Goal: Task Accomplishment & Management: Manage account settings

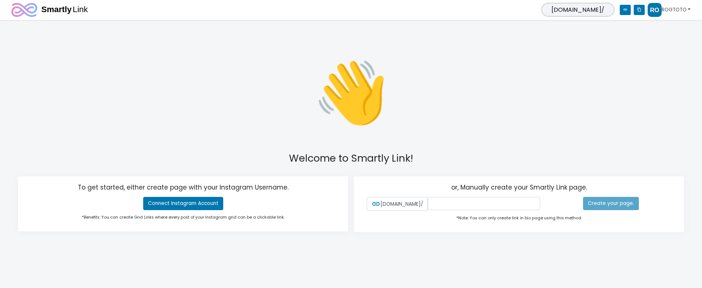
click at [672, 10] on link "ROGTOTO" at bounding box center [669, 10] width 43 height 14
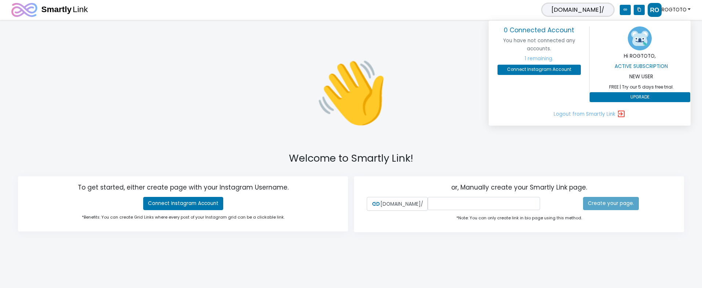
click at [609, 10] on span "smartly.link/" at bounding box center [578, 10] width 73 height 14
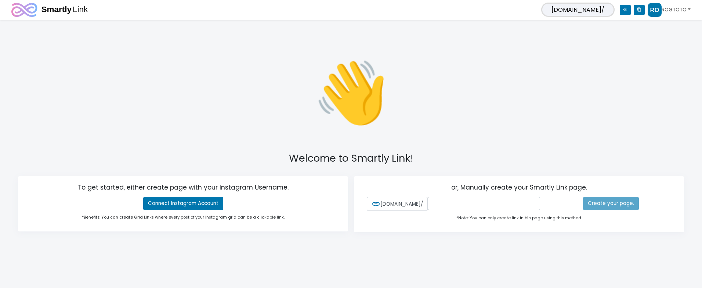
click at [653, 8] on img at bounding box center [655, 10] width 14 height 14
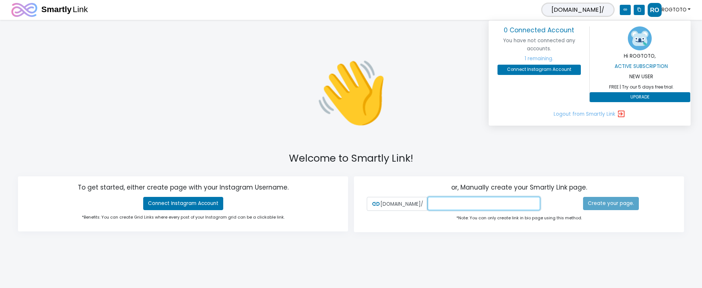
click at [445, 209] on input "text" at bounding box center [484, 203] width 112 height 13
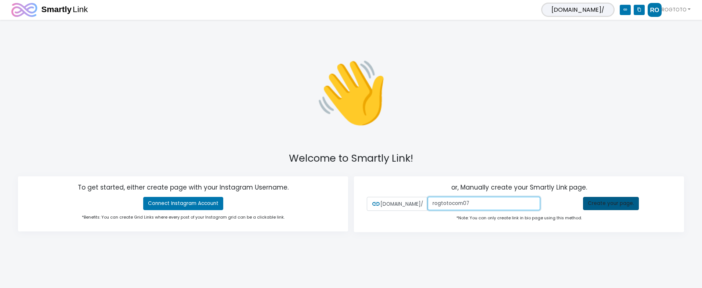
type input "rogtotocom07"
click at [619, 209] on link "Create your page." at bounding box center [611, 203] width 56 height 13
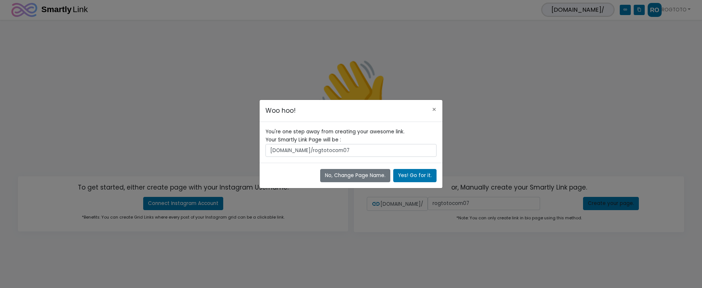
click at [355, 152] on span "[DOMAIN_NAME]/rogtotocom07" at bounding box center [351, 150] width 171 height 13
click at [416, 174] on button "Yes! Go for it." at bounding box center [414, 175] width 43 height 13
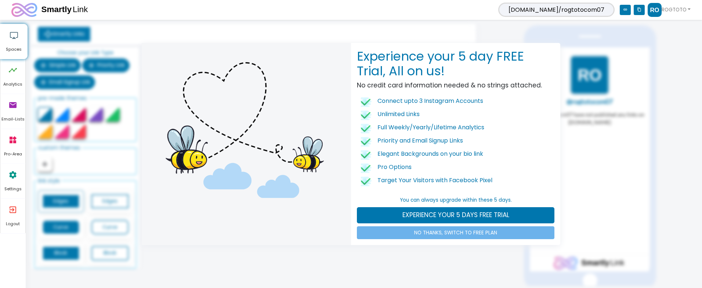
click at [478, 248] on div "Experience your 5 day FREE Trial, All on us! No credit card information needed …" at bounding box center [351, 144] width 702 height 288
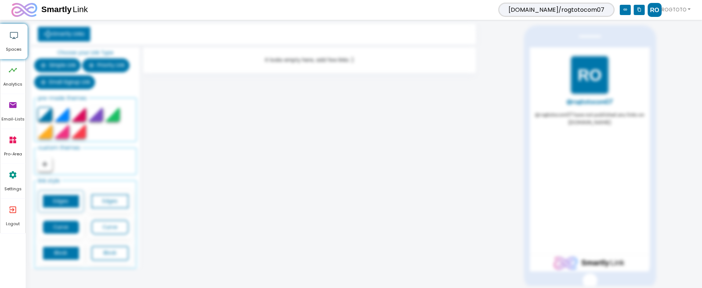
click at [410, 109] on div "Smartly Links Choose your Link Type add Simple Link add Priority Link add Email…" at bounding box center [366, 155] width 662 height 262
click at [189, 120] on div "Smartly Links Choose your Link Type add Simple Link add Priority Link add Email…" at bounding box center [366, 155] width 662 height 262
click at [21, 48] on span "Spaces" at bounding box center [13, 49] width 27 height 7
click at [16, 63] on icon "timeline" at bounding box center [12, 70] width 9 height 22
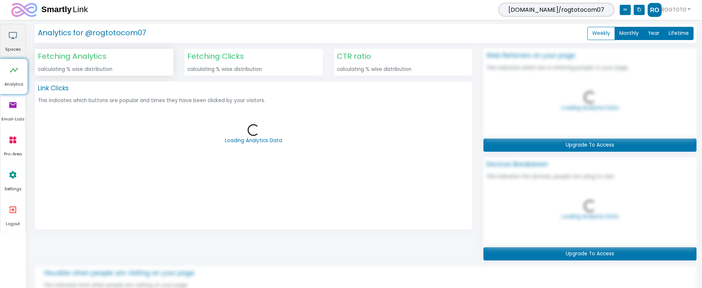
click at [21, 43] on link "airplay Spaces" at bounding box center [12, 41] width 25 height 35
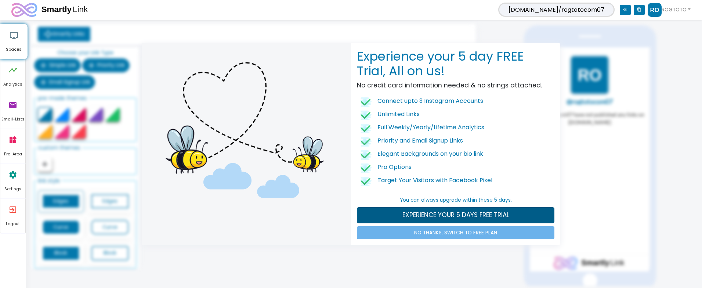
click at [429, 216] on link "EXPERIENCE YOUR 5 DAYS FREE TRIAL" at bounding box center [456, 215] width 198 height 16
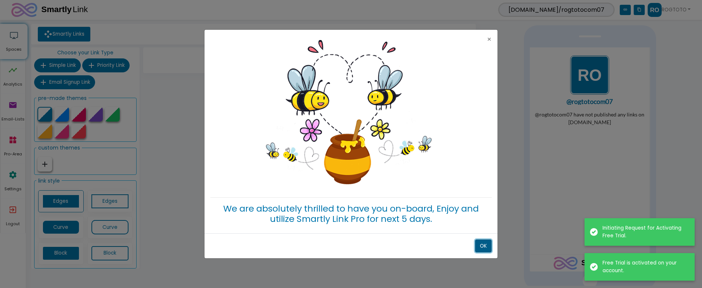
click at [484, 240] on button "OK" at bounding box center [483, 246] width 17 height 13
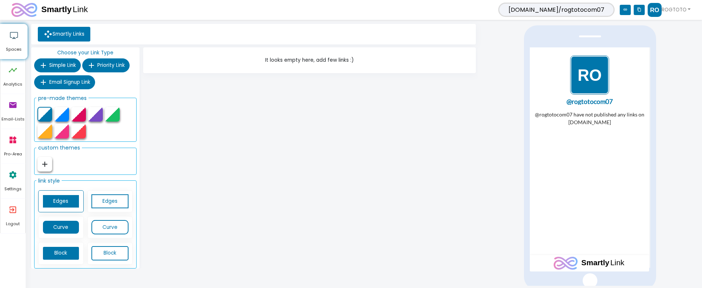
drag, startPoint x: 362, startPoint y: 171, endPoint x: 280, endPoint y: 123, distance: 95.3
click at [362, 171] on div "It looks empty here, add few links :)" at bounding box center [309, 159] width 337 height 224
click at [18, 182] on link "settings Settings" at bounding box center [12, 181] width 25 height 35
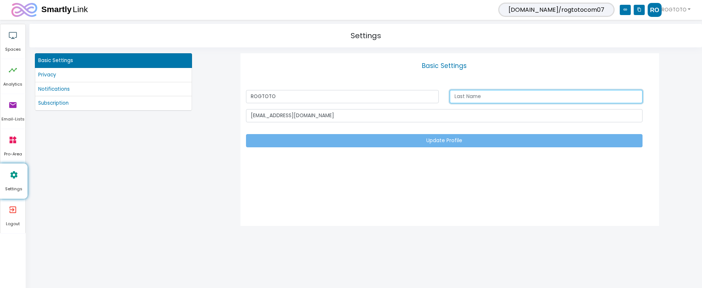
click at [479, 100] on input "text" at bounding box center [546, 96] width 193 height 13
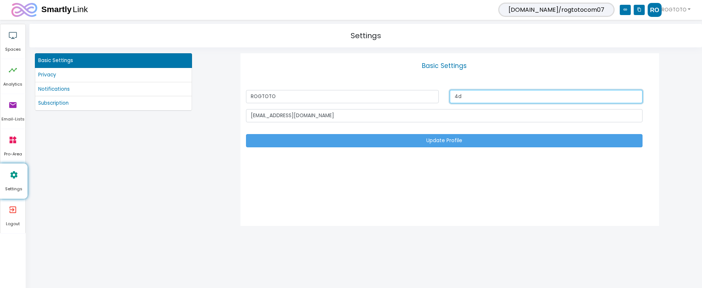
type input "4d"
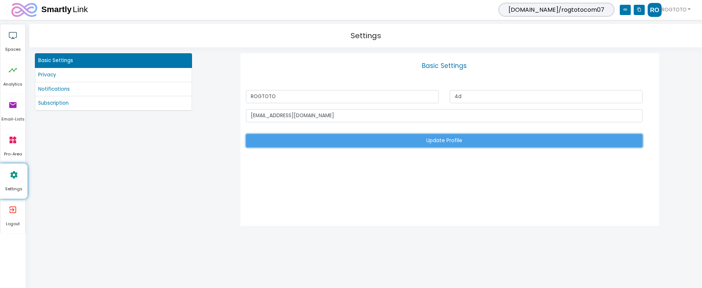
click at [404, 140] on button "Update Profile" at bounding box center [444, 140] width 397 height 13
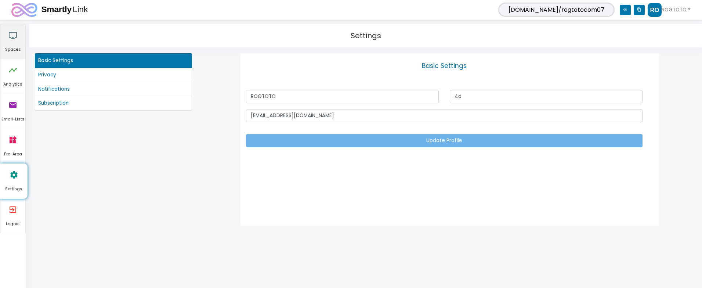
click at [16, 43] on icon "airplay" at bounding box center [12, 35] width 9 height 22
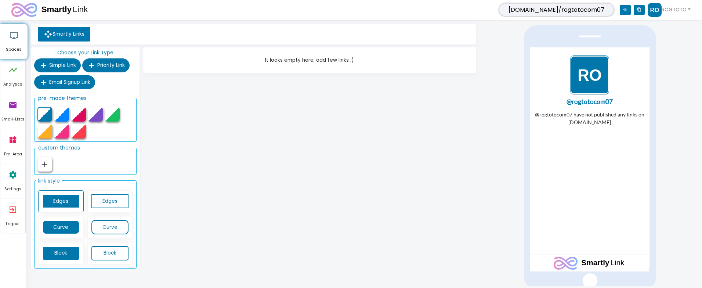
click at [48, 163] on icon "add" at bounding box center [44, 164] width 9 height 9
type input "#e3eaf7"
type input "#3590dc"
type input "#ffffff"
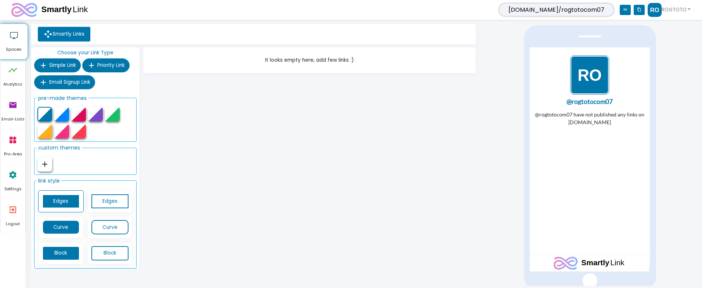
type input "15"
type input "2"
type input "10"
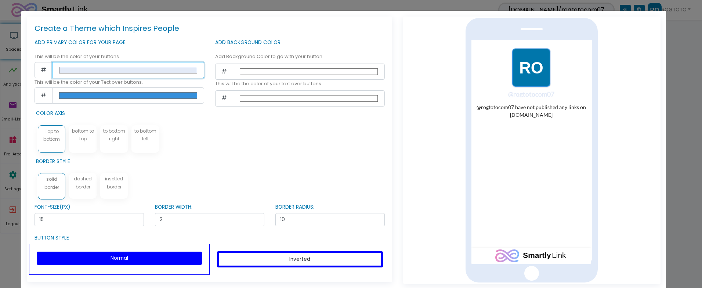
click at [136, 72] on input "#e3eaf7" at bounding box center [128, 70] width 152 height 16
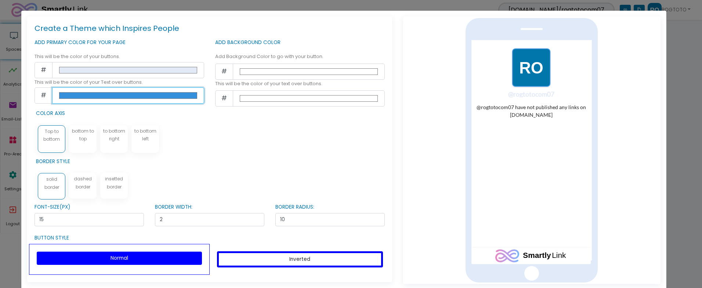
click at [165, 97] on input "#3590dc" at bounding box center [128, 95] width 152 height 16
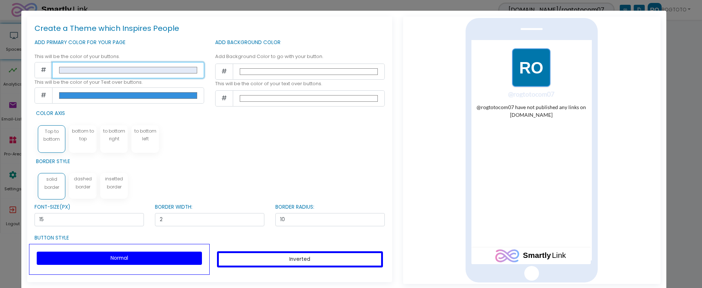
click at [127, 68] on input "#e3eaf7" at bounding box center [128, 70] width 152 height 16
type input "#e9e7f8"
type input "#3590dc"
type input "#ebe7f8"
type input "#3590dc"
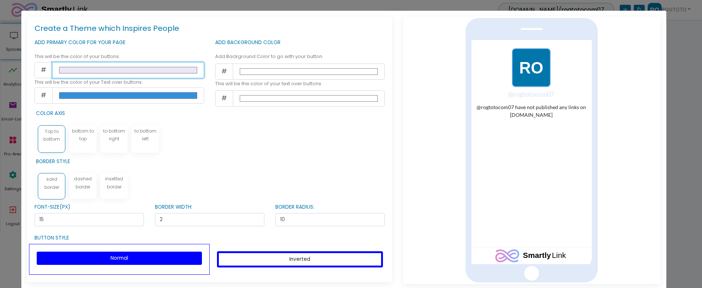
type input "#eee7f8"
type input "#3590dc"
type input "#f3e7f8"
type input "#3590dc"
type input "#f7e7f8"
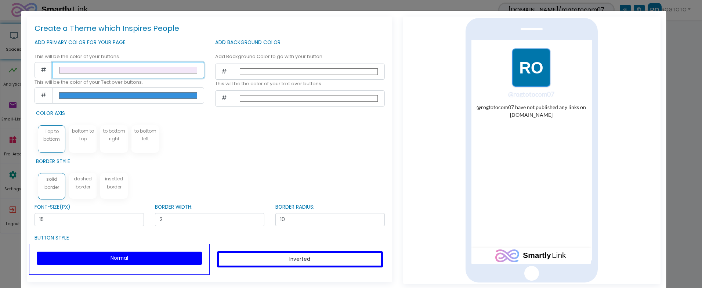
type input "#3590dc"
type input "#f8e7ef"
type input "#3590dc"
type input "#f8e7ea"
type input "#3590dc"
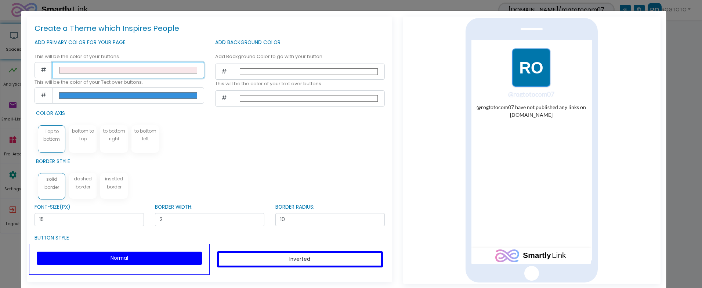
type input "#f8e7e7"
type input "#3590dc"
type input "#ea0606"
type input "#3590dc"
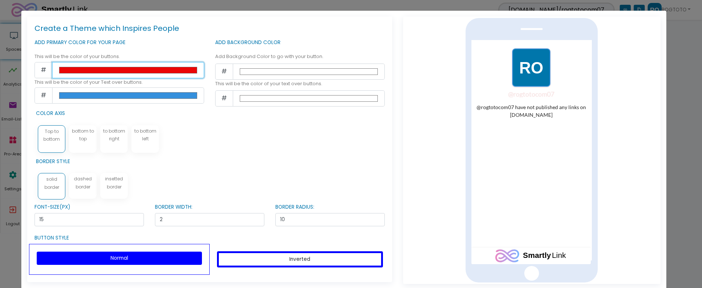
type input "#f00000"
type input "#3590dc"
type input "#f50000"
type input "#3590dc"
type input "#ff0000"
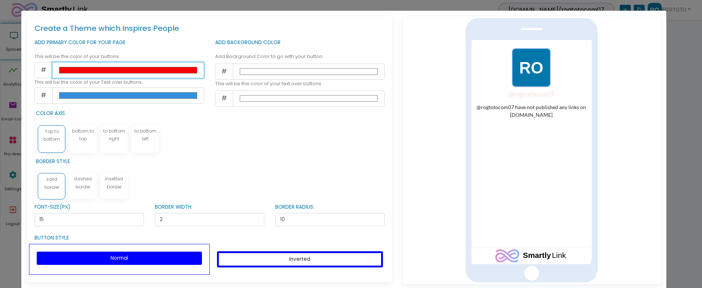
type input "#3590dc"
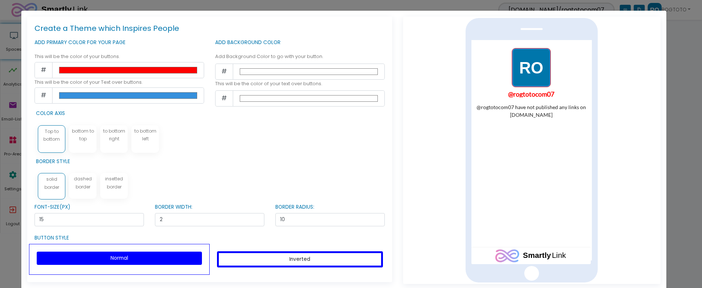
type input "#ff0000"
click at [179, 112] on div "Create a Theme which Inspires People ADD PRIMARY COLOR FOR YOUR PAGE This will …" at bounding box center [209, 150] width 365 height 266
click at [176, 98] on input "#3590dc" at bounding box center [128, 95] width 152 height 16
type input "#000000"
drag, startPoint x: 244, startPoint y: 127, endPoint x: 269, endPoint y: 90, distance: 44.3
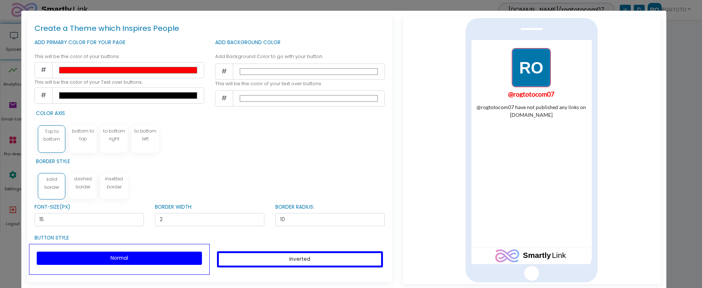
click at [245, 126] on div "Create a Theme which Inspires People ADD PRIMARY COLOR FOR YOUR PAGE This will …" at bounding box center [209, 150] width 365 height 266
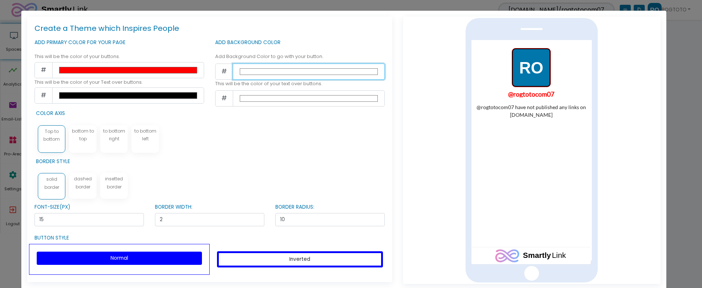
click at [280, 73] on input "#ffffff" at bounding box center [309, 72] width 152 height 16
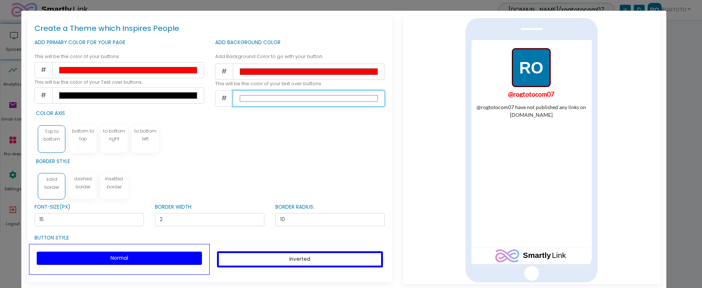
type input "#ff0000"
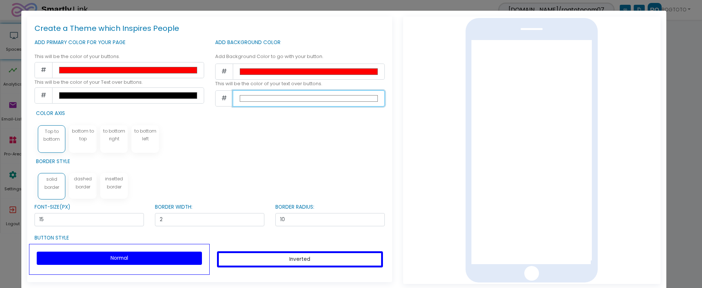
click at [331, 105] on input "#ffffff" at bounding box center [309, 98] width 152 height 16
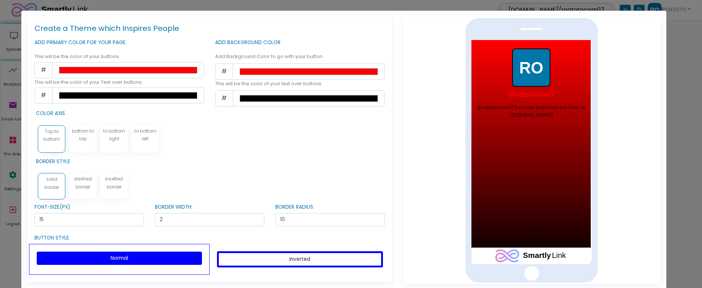
type input "#000000"
click at [368, 187] on div "BORDER STYLE solid border dashed border insetted border" at bounding box center [213, 178] width 355 height 47
click at [72, 132] on p "bottom to top" at bounding box center [83, 135] width 24 height 16
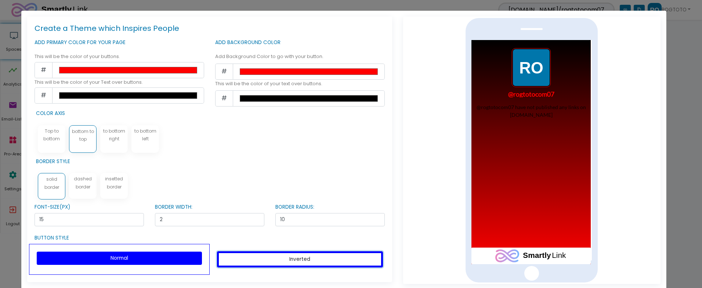
click at [303, 254] on button "Inverted" at bounding box center [300, 259] width 166 height 16
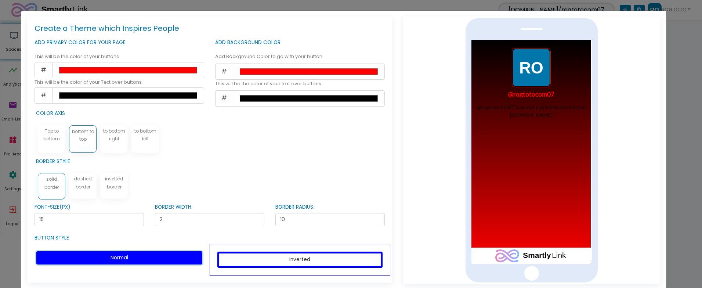
click at [176, 257] on button "Normal" at bounding box center [119, 257] width 166 height 13
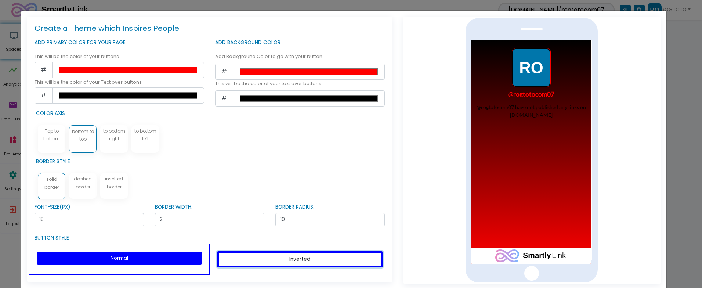
click at [295, 259] on button "Inverted" at bounding box center [300, 259] width 166 height 16
click at [62, 131] on p "Top to bottom" at bounding box center [52, 135] width 24 height 16
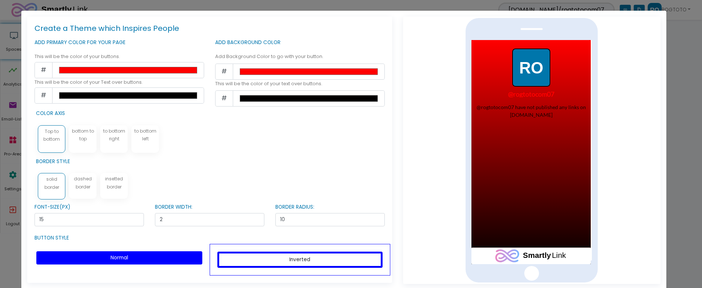
click at [138, 144] on div "to bottom left" at bounding box center [146, 139] width 28 height 28
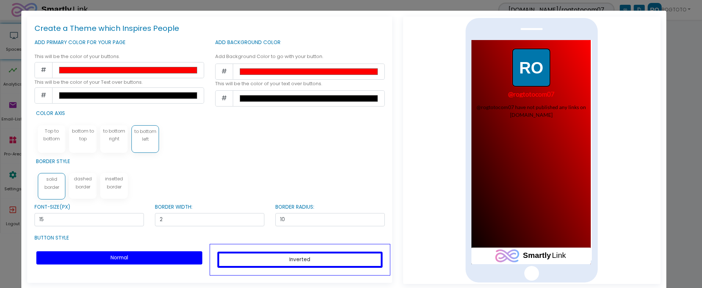
click at [116, 140] on p "to bottom right" at bounding box center [114, 135] width 24 height 16
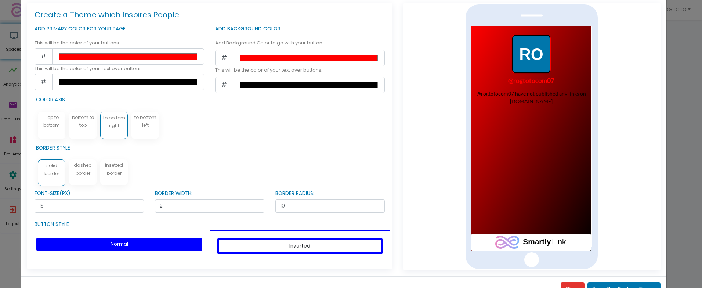
scroll to position [38, 0]
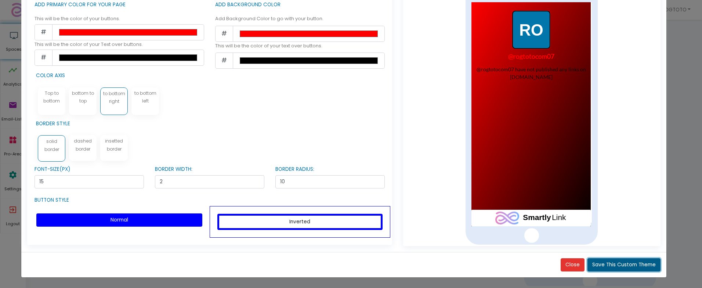
click at [633, 268] on button "Save This Custom Theme" at bounding box center [624, 264] width 73 height 13
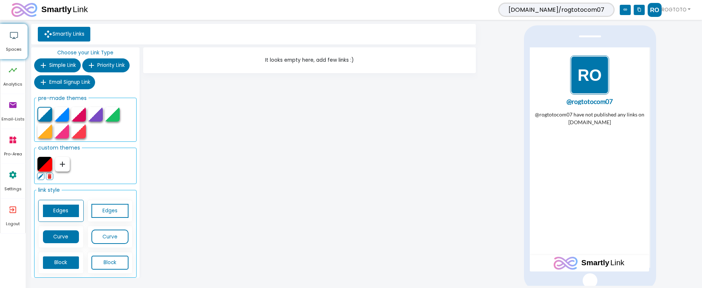
click at [476, 120] on div "It looks empty here, add few links :)" at bounding box center [309, 163] width 337 height 233
click at [73, 62] on span "Simple Link" at bounding box center [62, 65] width 27 height 7
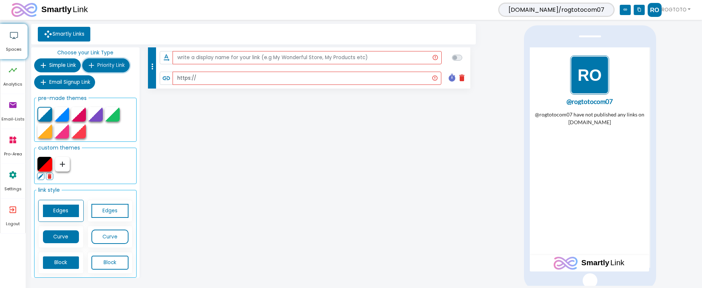
click at [115, 68] on span "Priority Link" at bounding box center [111, 65] width 28 height 7
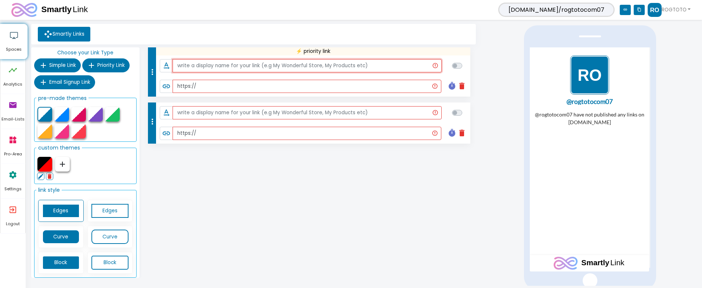
click at [237, 65] on input "text" at bounding box center [307, 65] width 269 height 13
click at [464, 134] on icon "delete" at bounding box center [462, 133] width 9 height 9
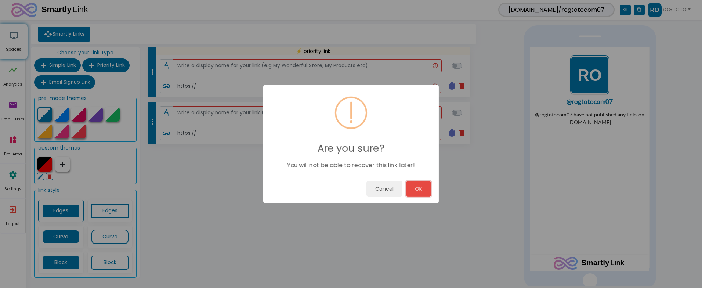
click at [426, 185] on button "OK" at bounding box center [418, 188] width 25 height 15
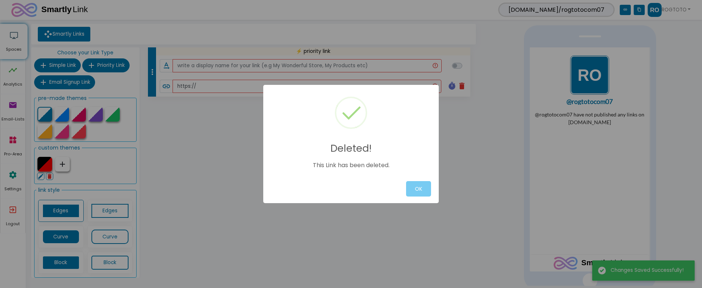
scroll to position [0, 0]
click at [422, 188] on button "OK" at bounding box center [418, 188] width 25 height 15
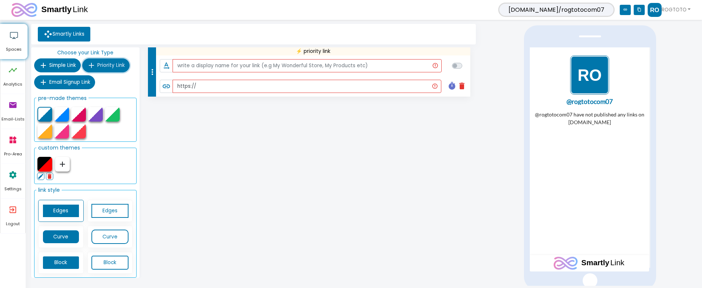
click at [108, 64] on span "Priority Link" at bounding box center [111, 65] width 28 height 7
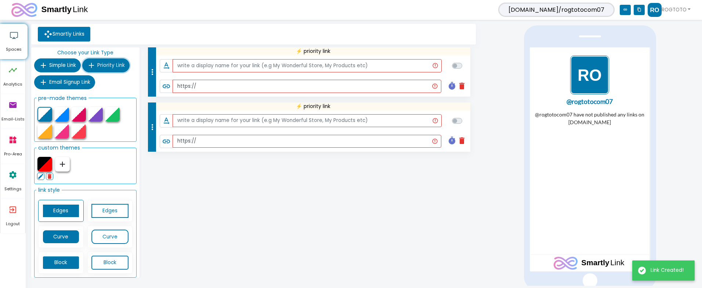
click at [108, 64] on span "Priority Link" at bounding box center [111, 65] width 28 height 7
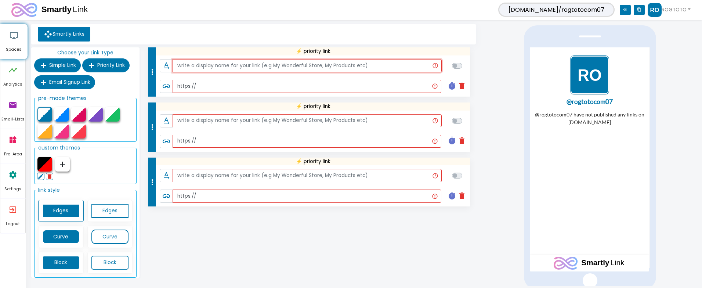
click at [307, 69] on input "text" at bounding box center [307, 65] width 269 height 13
type input "d"
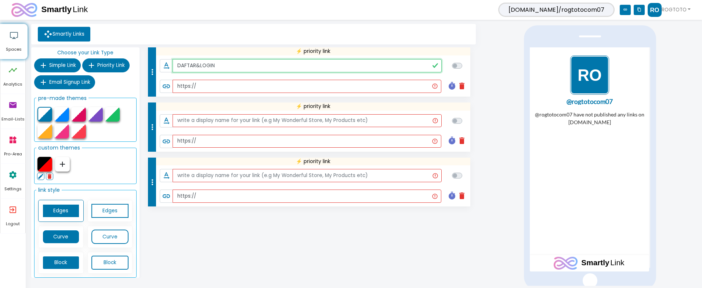
type input "DAFTAR&LOGIN"
drag, startPoint x: 314, startPoint y: 21, endPoint x: 266, endPoint y: 21, distance: 48.5
click at [314, 21] on html "[DOMAIN_NAME]/rogtotocom07 link content_copy ROGTOTO 1 Connected Account @rogto…" at bounding box center [351, 143] width 702 height 286
click at [225, 84] on input "text" at bounding box center [307, 86] width 269 height 13
paste input "[URL][DOMAIN_NAME]"
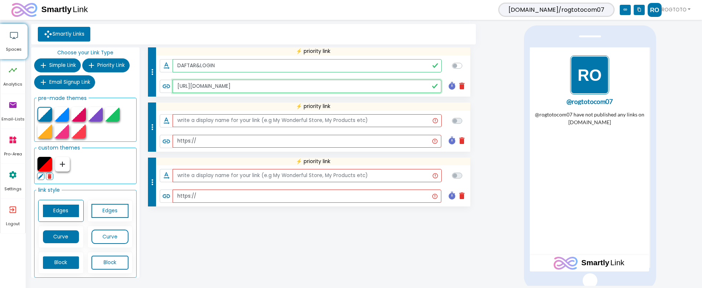
type input "[URL][DOMAIN_NAME]"
checkbox input "true"
click at [226, 123] on input "text" at bounding box center [307, 120] width 269 height 13
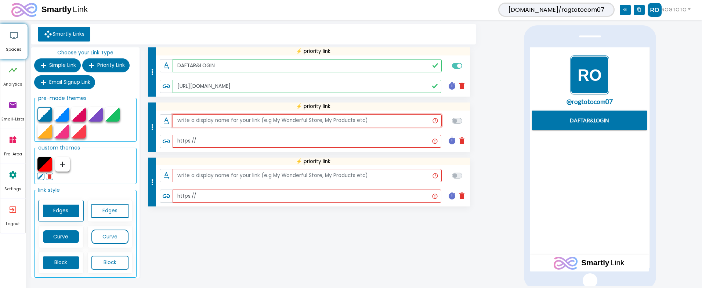
click at [226, 123] on input "text" at bounding box center [307, 120] width 269 height 13
click at [245, 120] on input "text" at bounding box center [307, 120] width 269 height 13
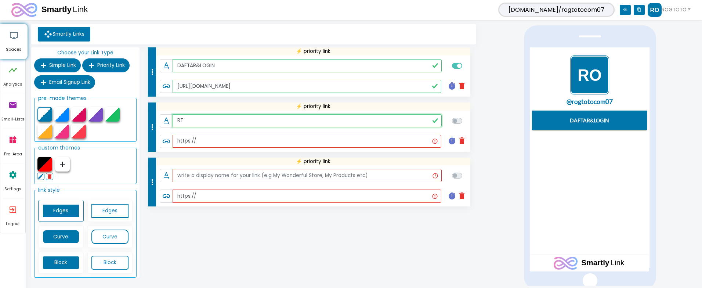
type input "R"
type input "RTP SLOT GACOR"
click at [216, 142] on input "https://" at bounding box center [307, 141] width 269 height 13
paste input "[DOMAIN_NAME]/"
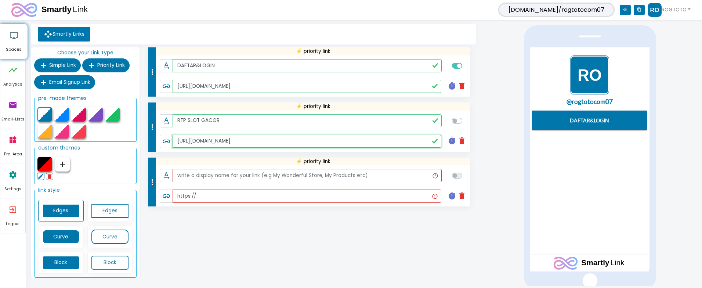
type input "[URL][DOMAIN_NAME]"
checkbox input "true"
click at [452, 119] on span at bounding box center [459, 121] width 16 height 10
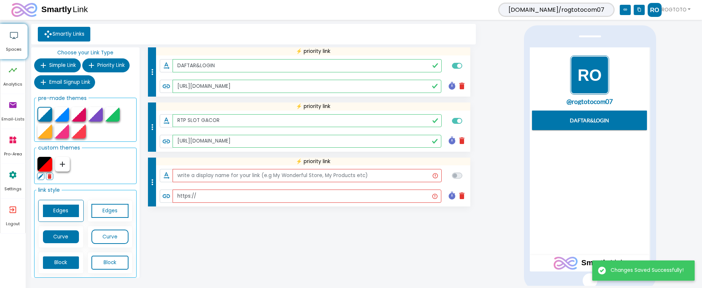
click at [466, 62] on label at bounding box center [466, 62] width 0 height 0
click at [458, 67] on input "checkbox" at bounding box center [455, 65] width 6 height 7
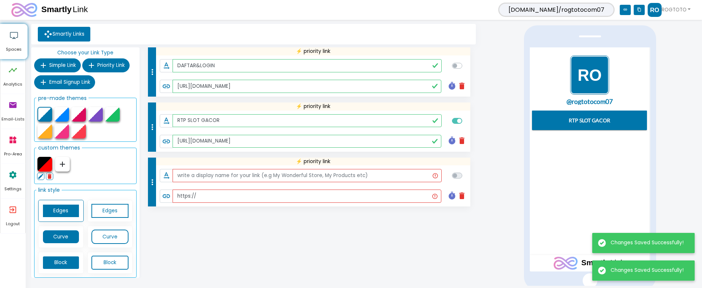
click at [466, 62] on label at bounding box center [466, 62] width 0 height 0
click at [457, 67] on input "checkbox" at bounding box center [455, 65] width 6 height 7
checkbox input "true"
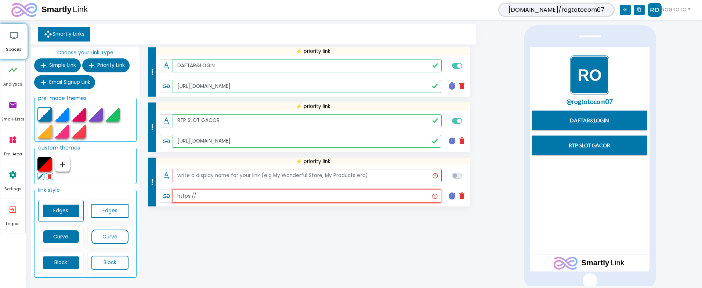
click at [225, 195] on input "https://" at bounding box center [307, 196] width 269 height 13
paste input "[DOMAIN_NAME]/?page=prediksi-togel"
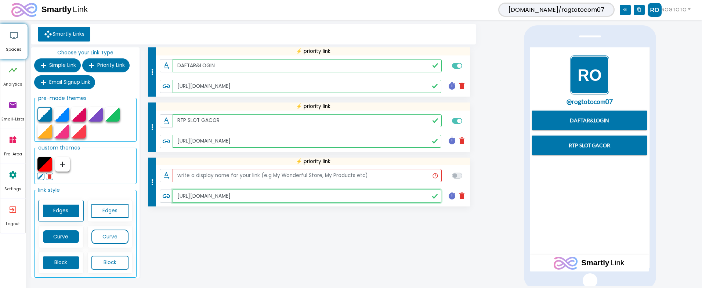
paste input "text"
type input "[URL][DOMAIN_NAME]"
click at [262, 179] on input "text" at bounding box center [307, 175] width 269 height 13
paste input "PREDIKSI TOGEL"
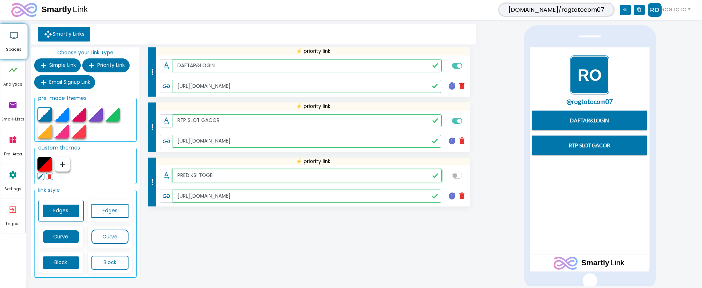
type input "PREDIKSI TOGEL"
checkbox input "true"
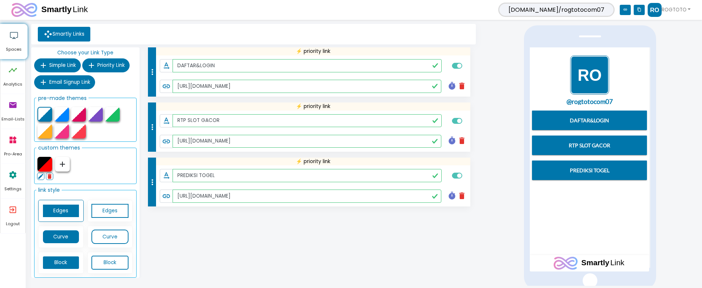
click at [497, 158] on div at bounding box center [590, 155] width 224 height 262
click at [154, 73] on icon "more_vert" at bounding box center [152, 72] width 9 height 9
click at [151, 73] on icon "more_vert" at bounding box center [152, 72] width 9 height 9
click at [168, 120] on icon "text_rotation_none" at bounding box center [166, 120] width 9 height 9
click at [150, 73] on icon "more_vert" at bounding box center [152, 72] width 9 height 9
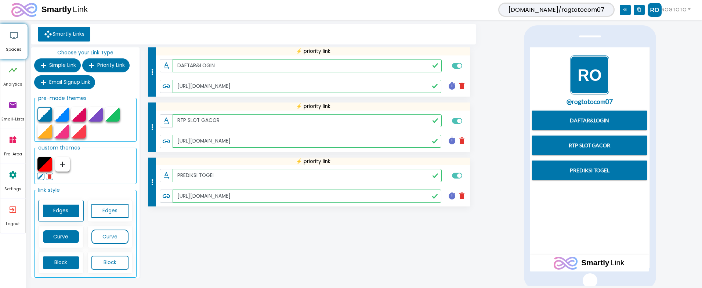
click at [150, 187] on div "more_vert" at bounding box center [152, 182] width 9 height 49
click at [51, 67] on span "Simple Link" at bounding box center [62, 65] width 27 height 7
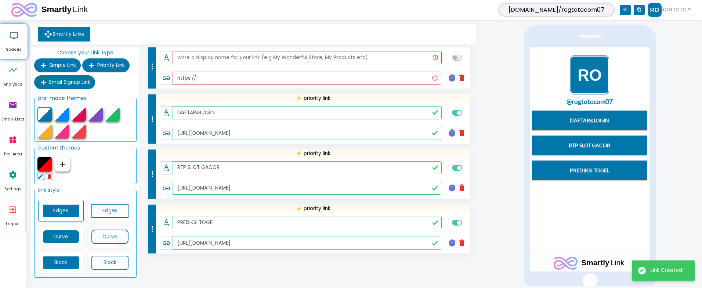
click at [151, 231] on icon "more_vert" at bounding box center [152, 229] width 9 height 9
click at [266, 52] on input "text" at bounding box center [307, 57] width 269 height 13
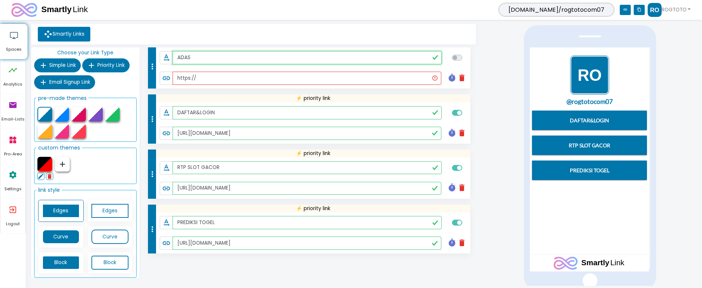
click at [151, 75] on div "more_vert" at bounding box center [152, 67] width 9 height 41
click at [151, 67] on icon "more_vert" at bounding box center [152, 66] width 9 height 9
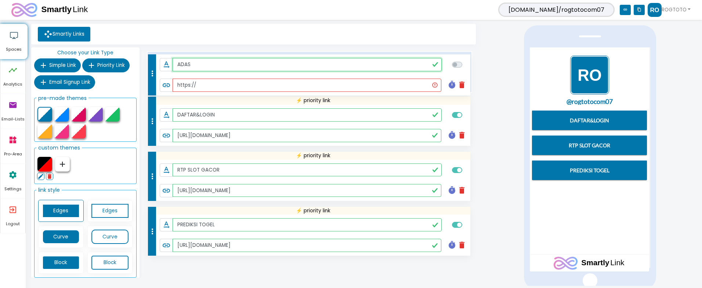
drag, startPoint x: 151, startPoint y: 67, endPoint x: 152, endPoint y: 72, distance: 5.7
type input "ADAS"
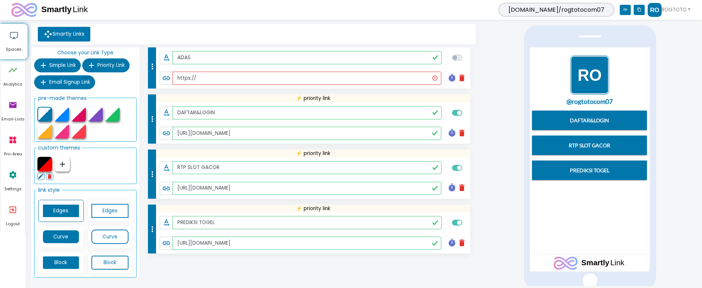
click at [463, 78] on icon "delete" at bounding box center [462, 77] width 9 height 9
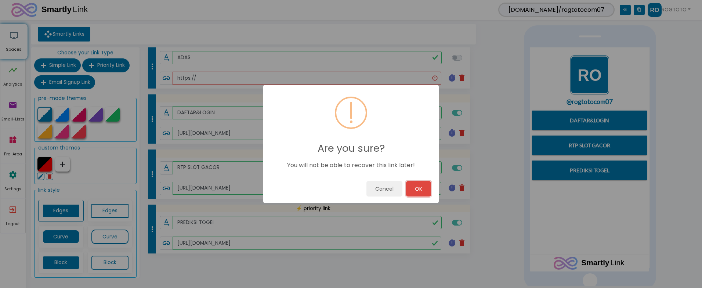
click at [420, 191] on button "OK" at bounding box center [418, 188] width 25 height 15
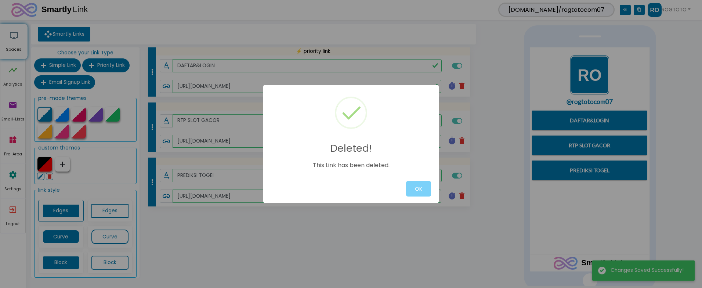
click at [342, 49] on div "Deleted! This Link has been deleted. OK" at bounding box center [351, 144] width 702 height 288
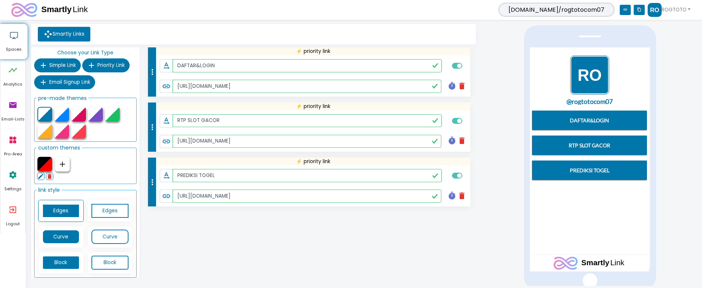
click at [48, 162] on div at bounding box center [44, 164] width 15 height 15
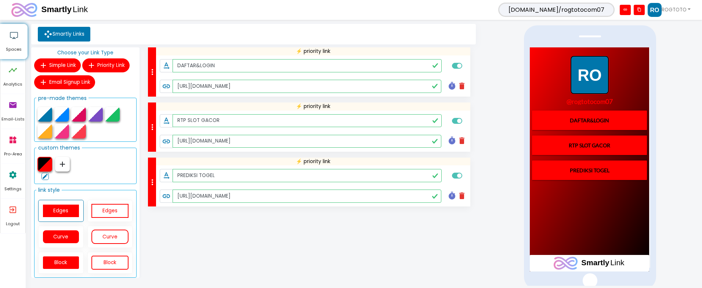
click at [598, 75] on img "1 / 1" at bounding box center [589, 74] width 39 height 39
click at [67, 115] on div at bounding box center [61, 114] width 15 height 15
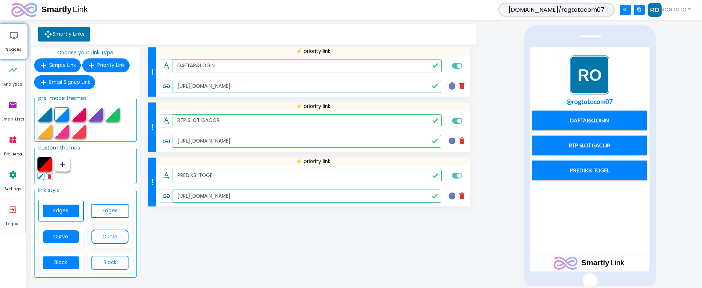
click at [81, 119] on div at bounding box center [78, 114] width 15 height 15
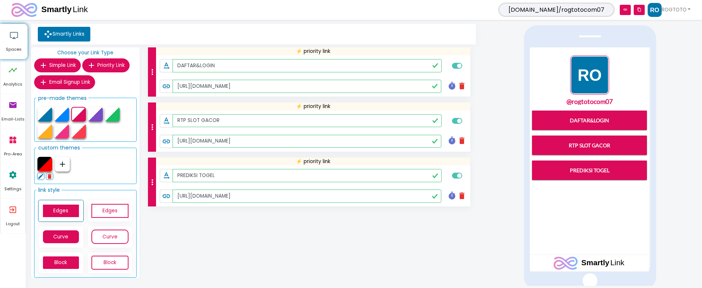
click at [42, 164] on div at bounding box center [44, 164] width 15 height 15
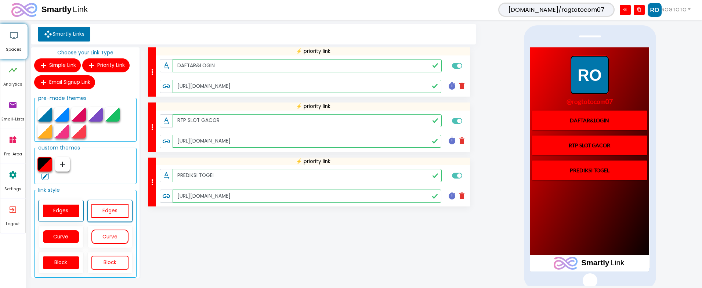
click at [105, 212] on link "Edges" at bounding box center [109, 211] width 37 height 14
click at [76, 209] on link "Edges" at bounding box center [60, 211] width 37 height 14
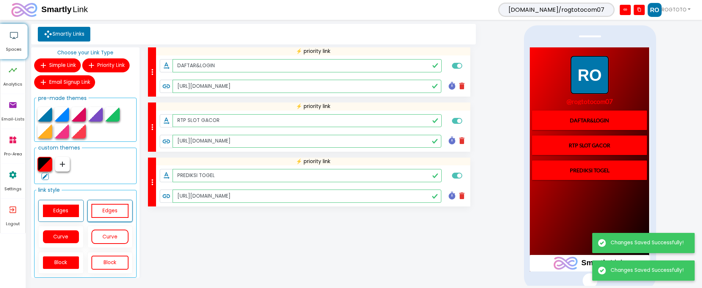
click at [110, 213] on link "Edges" at bounding box center [109, 211] width 37 height 14
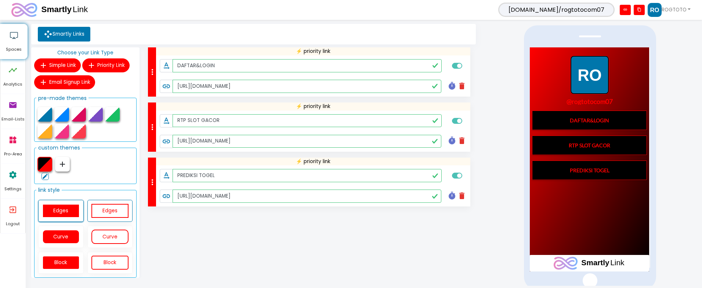
click at [69, 218] on link "Edges" at bounding box center [60, 211] width 37 height 14
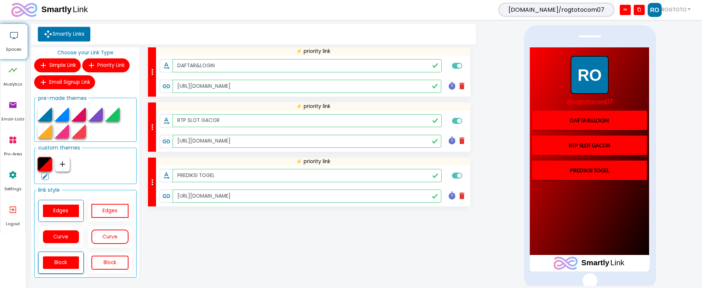
click at [76, 267] on link "Block" at bounding box center [60, 263] width 37 height 14
click at [97, 266] on link "Block" at bounding box center [109, 263] width 37 height 14
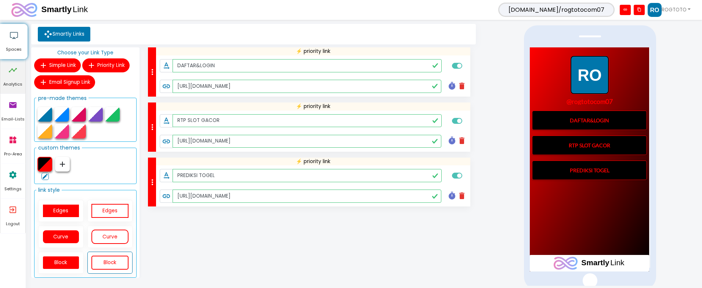
click at [16, 74] on icon "timeline" at bounding box center [12, 70] width 9 height 22
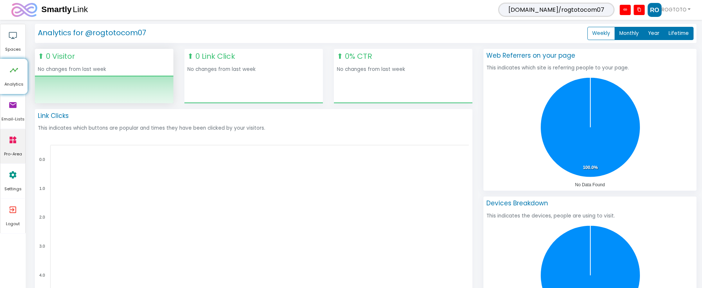
click at [14, 151] on span "Pro-Area" at bounding box center [12, 154] width 25 height 7
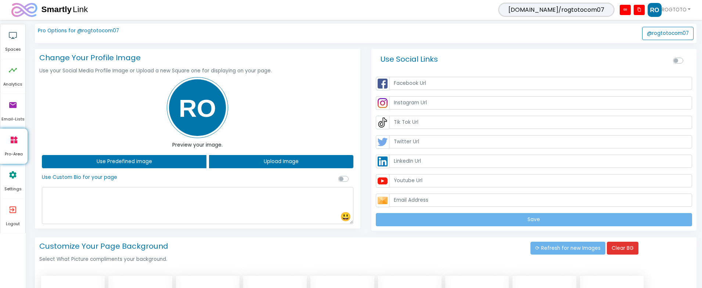
click at [208, 109] on img at bounding box center [197, 107] width 61 height 61
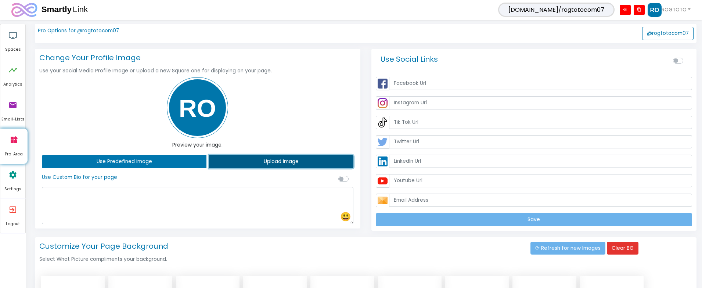
click at [294, 166] on button "Upload Image" at bounding box center [281, 161] width 144 height 13
click at [209, 155] on button "Upload Image" at bounding box center [281, 161] width 144 height 13
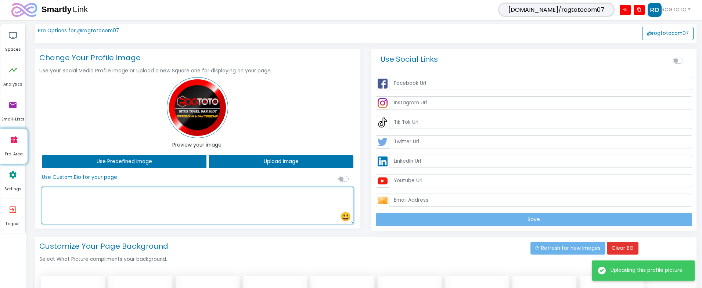
click at [161, 204] on textarea at bounding box center [198, 205] width 312 height 37
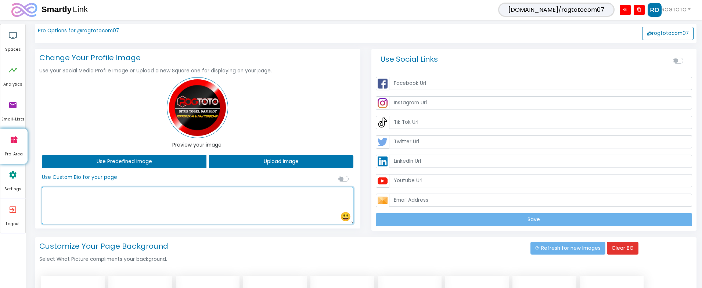
click at [87, 202] on textarea at bounding box center [198, 205] width 312 height 37
paste textarea "ROGTOTO link resmi situs toto 4d [PERSON_NAME] slot resmi [PERSON_NAME] terperc…"
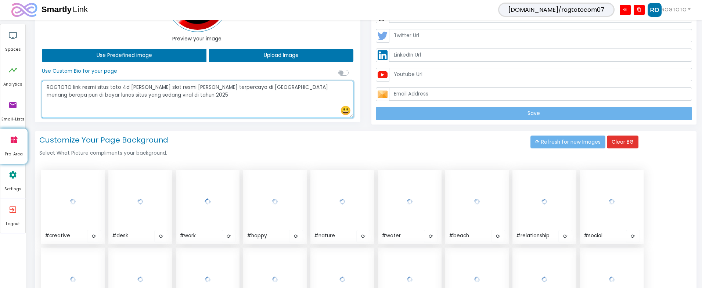
scroll to position [110, 0]
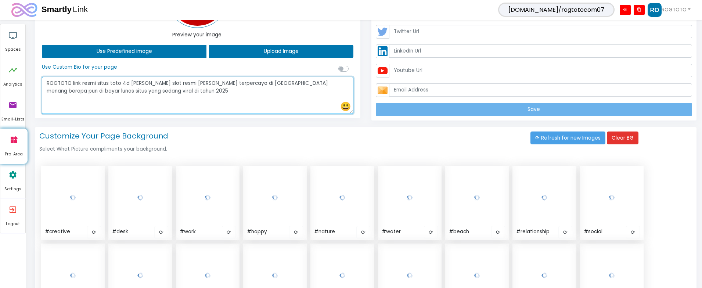
type textarea "ROGTOTO link resmi situs toto 4d [PERSON_NAME] slot resmi [PERSON_NAME] terperc…"
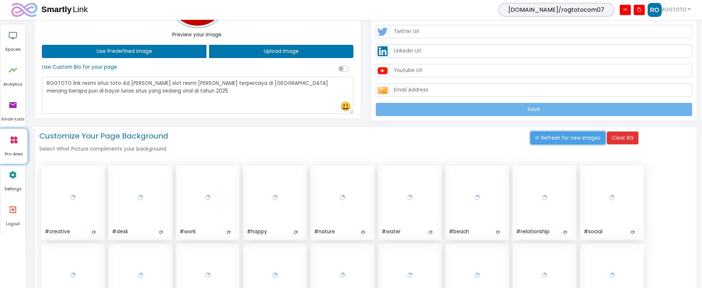
click at [579, 141] on button "⟳ Refresh for new Images" at bounding box center [568, 138] width 75 height 13
click at [623, 141] on button "Clear BG" at bounding box center [623, 138] width 32 height 13
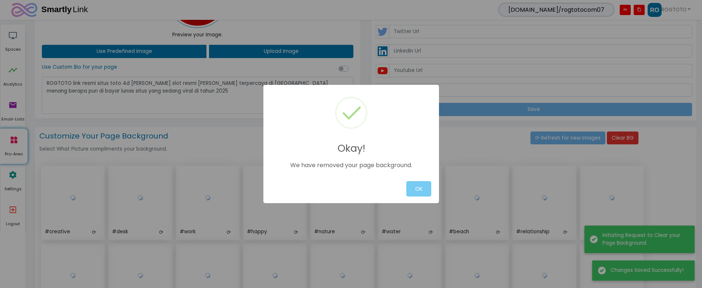
click at [415, 185] on button "OK" at bounding box center [418, 188] width 25 height 15
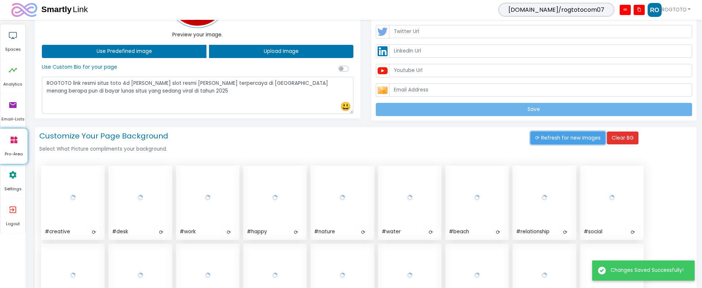
click at [547, 136] on button "⟳ Refresh for new Images" at bounding box center [568, 138] width 75 height 13
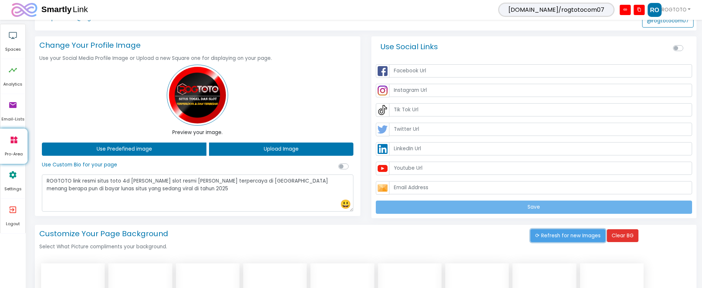
scroll to position [0, 0]
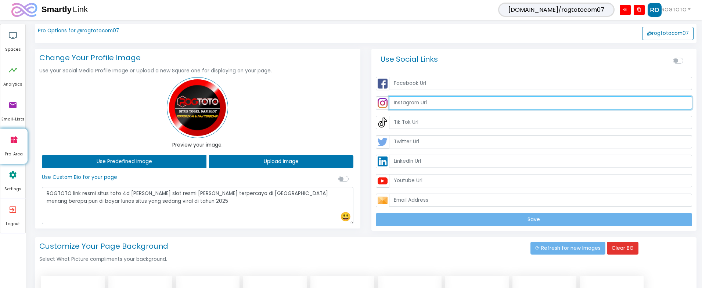
click at [435, 103] on input "text" at bounding box center [540, 102] width 303 height 13
paste input "[URL][DOMAIN_NAME]"
type input "[URL][DOMAIN_NAME]"
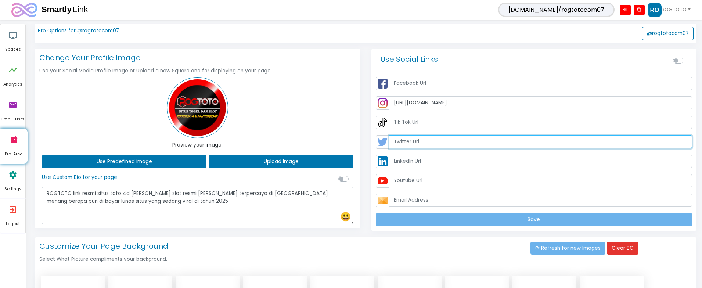
click at [424, 138] on input "text" at bounding box center [540, 141] width 303 height 13
paste input "[URL][DOMAIN_NAME]"
type input "[URL][DOMAIN_NAME]"
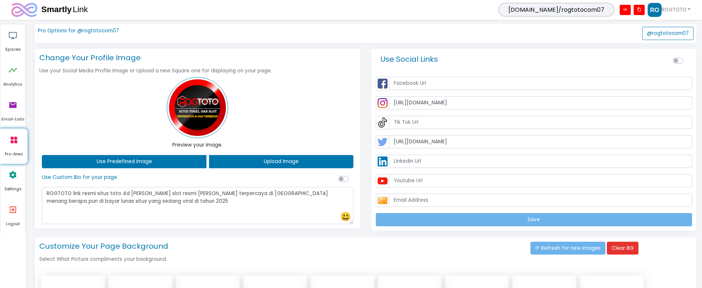
click at [315, 15] on div "[DOMAIN_NAME]/rogtotocom07 link content_copy ROGTOTO 1 Connected Account @rogto…" at bounding box center [393, 10] width 596 height 14
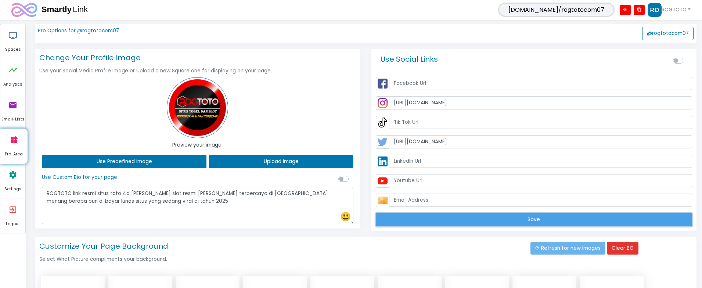
click at [431, 219] on button "Save" at bounding box center [534, 219] width 317 height 13
click at [448, 220] on button "Save" at bounding box center [534, 219] width 317 height 13
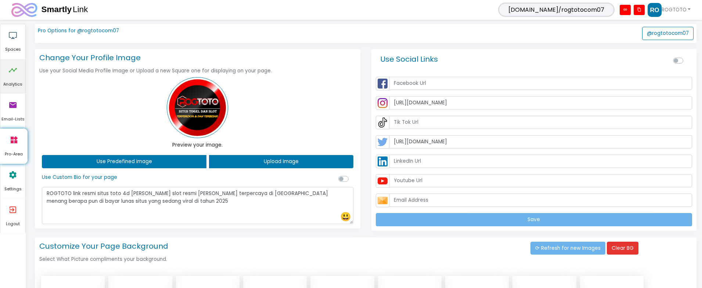
click at [13, 64] on icon "timeline" at bounding box center [12, 70] width 9 height 22
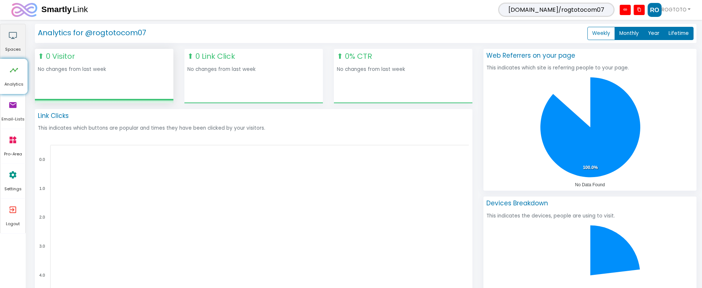
scroll to position [28, 149]
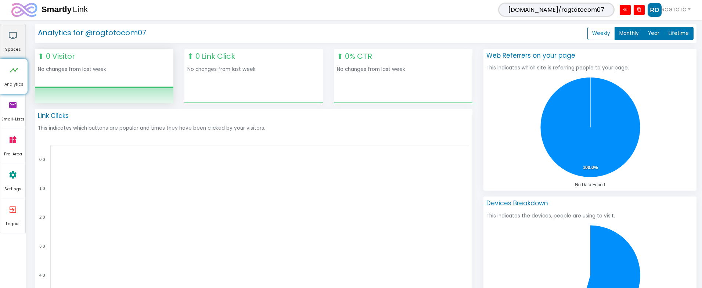
click at [18, 42] on link "airplay Spaces" at bounding box center [12, 41] width 25 height 35
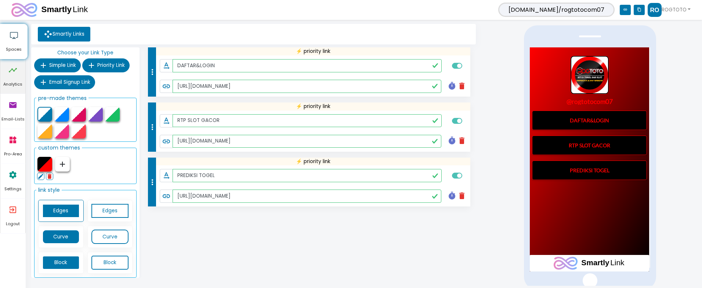
click at [11, 84] on span "Analytics" at bounding box center [12, 84] width 25 height 7
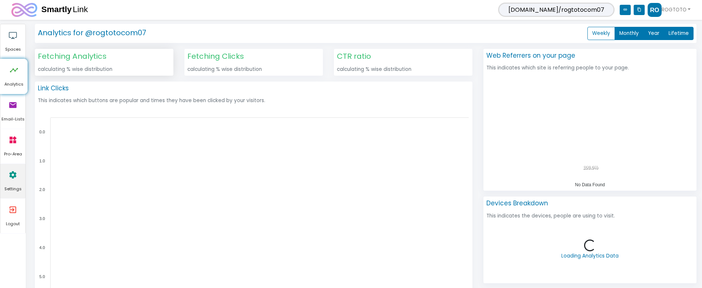
scroll to position [0, 1]
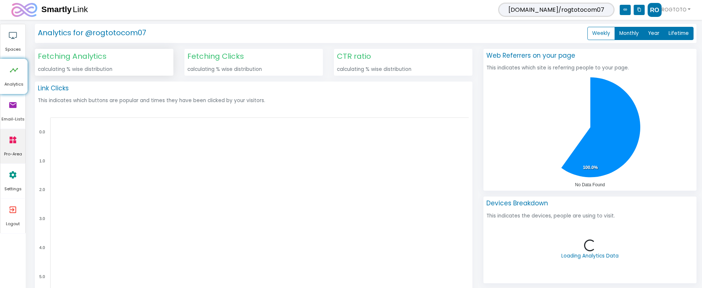
click at [15, 139] on icon "widgets" at bounding box center [12, 140] width 9 height 22
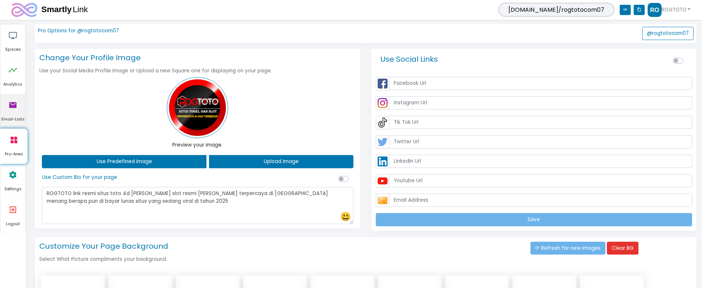
type input "[URL][DOMAIN_NAME]"
click at [352, 175] on label at bounding box center [352, 175] width 0 height 0
click at [344, 179] on input "checkbox" at bounding box center [341, 178] width 6 height 7
checkbox input "true"
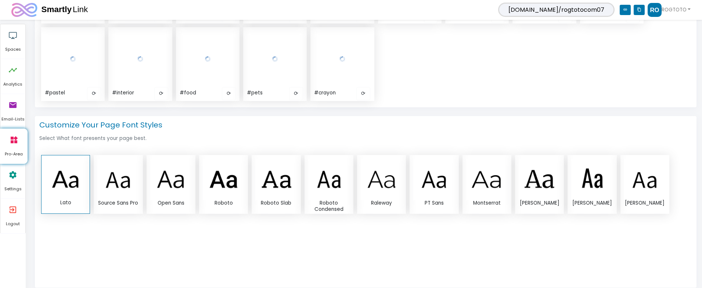
click at [232, 186] on img at bounding box center [224, 180] width 42 height 42
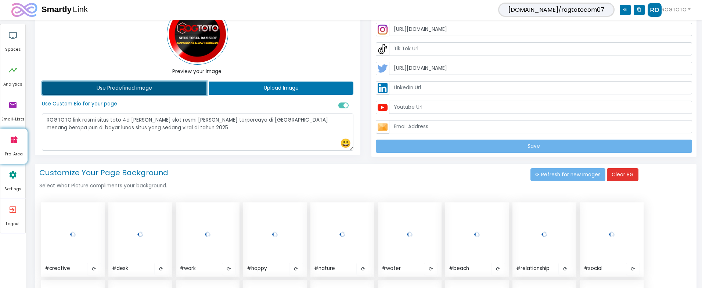
click at [175, 86] on button "Use Predefined image" at bounding box center [124, 88] width 165 height 13
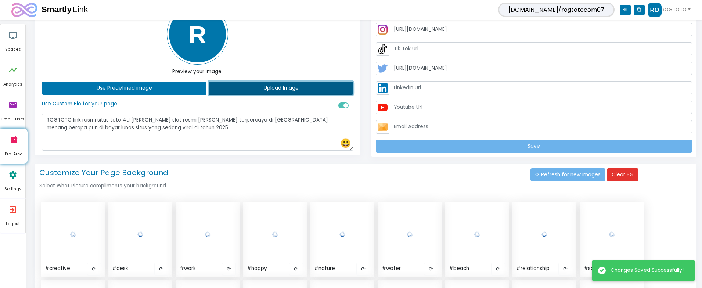
click at [236, 88] on button "Upload Image" at bounding box center [281, 88] width 144 height 13
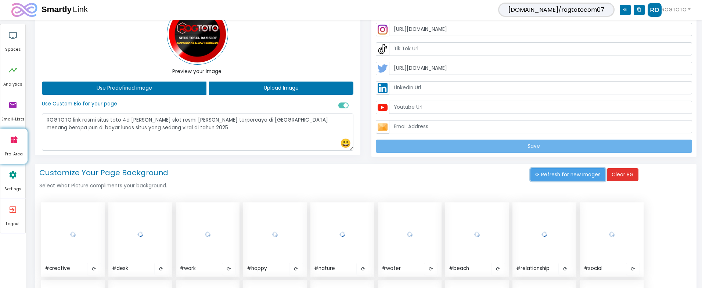
click at [561, 176] on button "⟳ Refresh for new Images" at bounding box center [568, 174] width 75 height 13
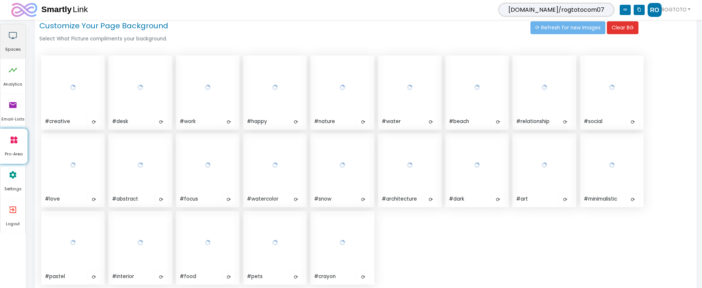
click at [14, 51] on span "Spaces" at bounding box center [12, 49] width 25 height 7
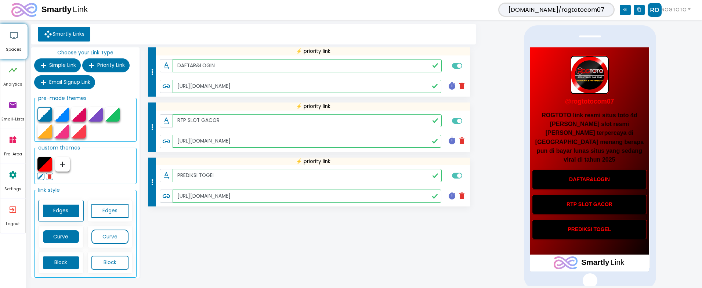
click at [637, 11] on icon "content_copy" at bounding box center [639, 10] width 11 height 10
drag, startPoint x: 499, startPoint y: 155, endPoint x: 508, endPoint y: 153, distance: 9.3
click at [499, 155] on div at bounding box center [590, 155] width 224 height 262
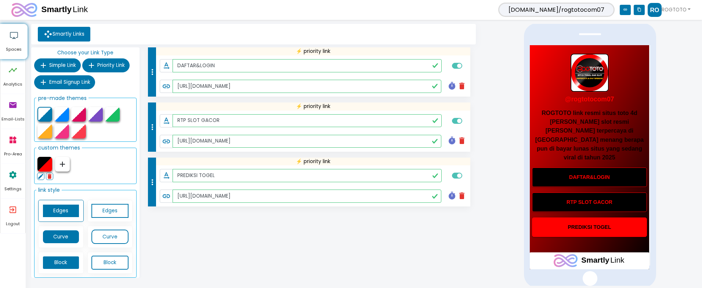
scroll to position [4, 0]
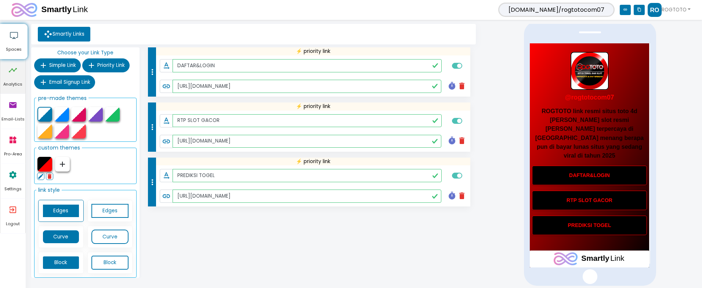
click at [23, 76] on link "timeline Analytics" at bounding box center [12, 76] width 25 height 35
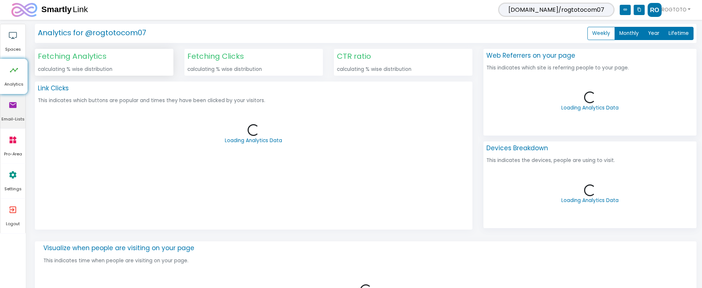
click at [18, 101] on link "email Email-Lists" at bounding box center [12, 111] width 25 height 35
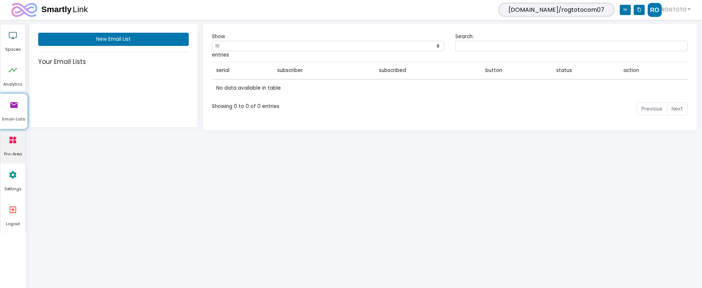
click at [18, 141] on link "widgets Pro-Area" at bounding box center [12, 146] width 25 height 35
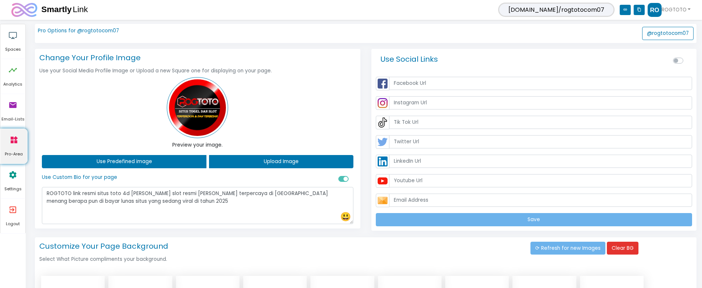
type input "[URL][DOMAIN_NAME]"
click at [686, 57] on label at bounding box center [686, 57] width 0 height 0
click at [677, 61] on input "checkbox" at bounding box center [676, 60] width 6 height 7
checkbox input "true"
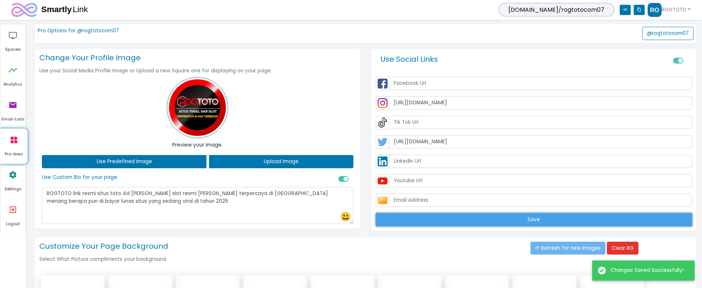
click at [526, 223] on button "Save" at bounding box center [534, 219] width 317 height 13
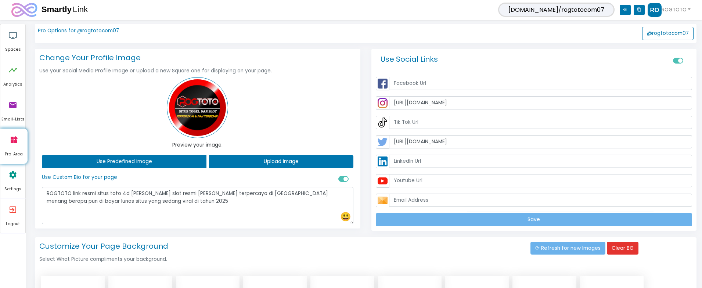
click at [641, 11] on icon "content_copy" at bounding box center [639, 10] width 11 height 10
drag, startPoint x: 321, startPoint y: 36, endPoint x: 275, endPoint y: 37, distance: 46.3
click at [321, 36] on div "Pro Options for @rogtotocom07 @rogtotocom07" at bounding box center [366, 33] width 662 height 19
click at [18, 41] on link "airplay Spaces" at bounding box center [12, 41] width 25 height 35
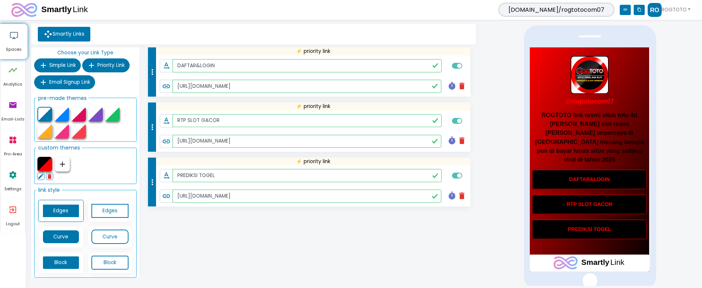
click at [594, 8] on span "[DOMAIN_NAME]/rogtotocom07" at bounding box center [557, 10] width 116 height 14
click at [626, 12] on icon "link" at bounding box center [625, 10] width 11 height 10
